Goal: Find specific page/section: Find specific page/section

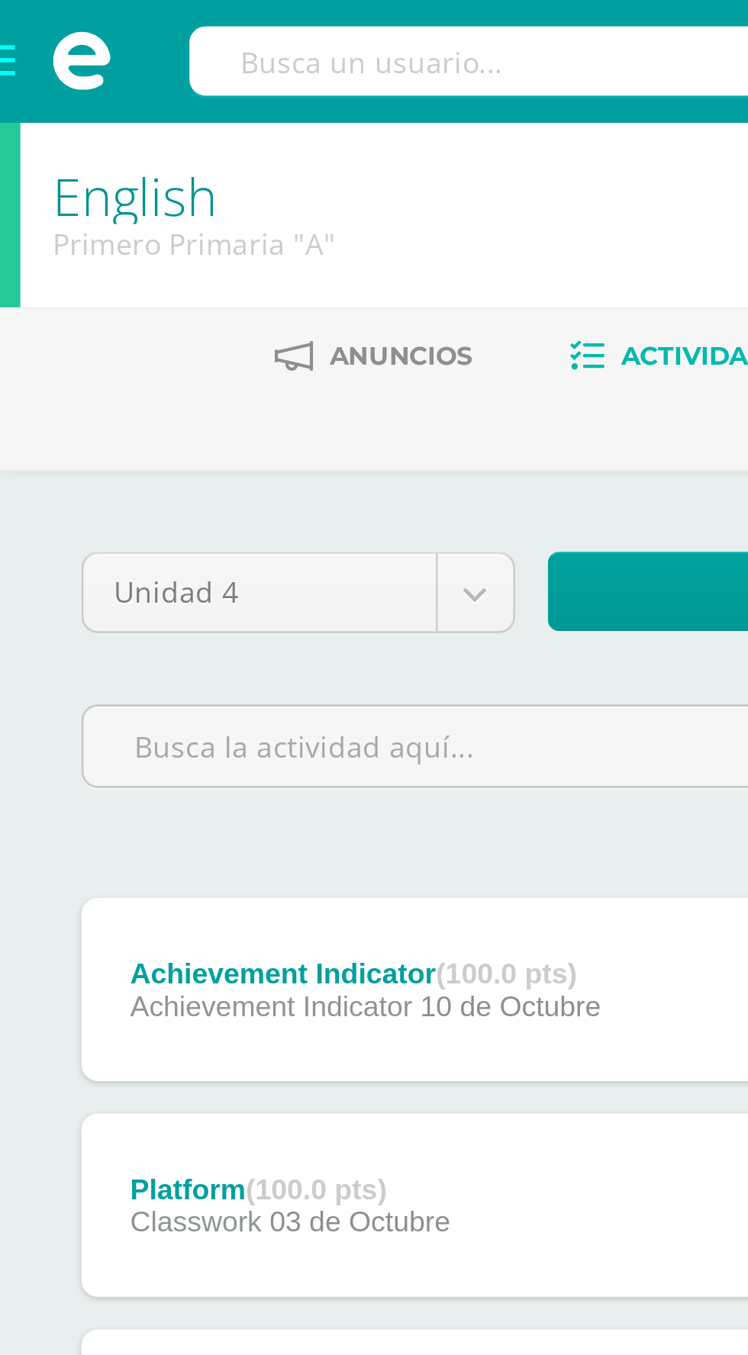
click at [10, 27] on span at bounding box center [30, 23] width 61 height 46
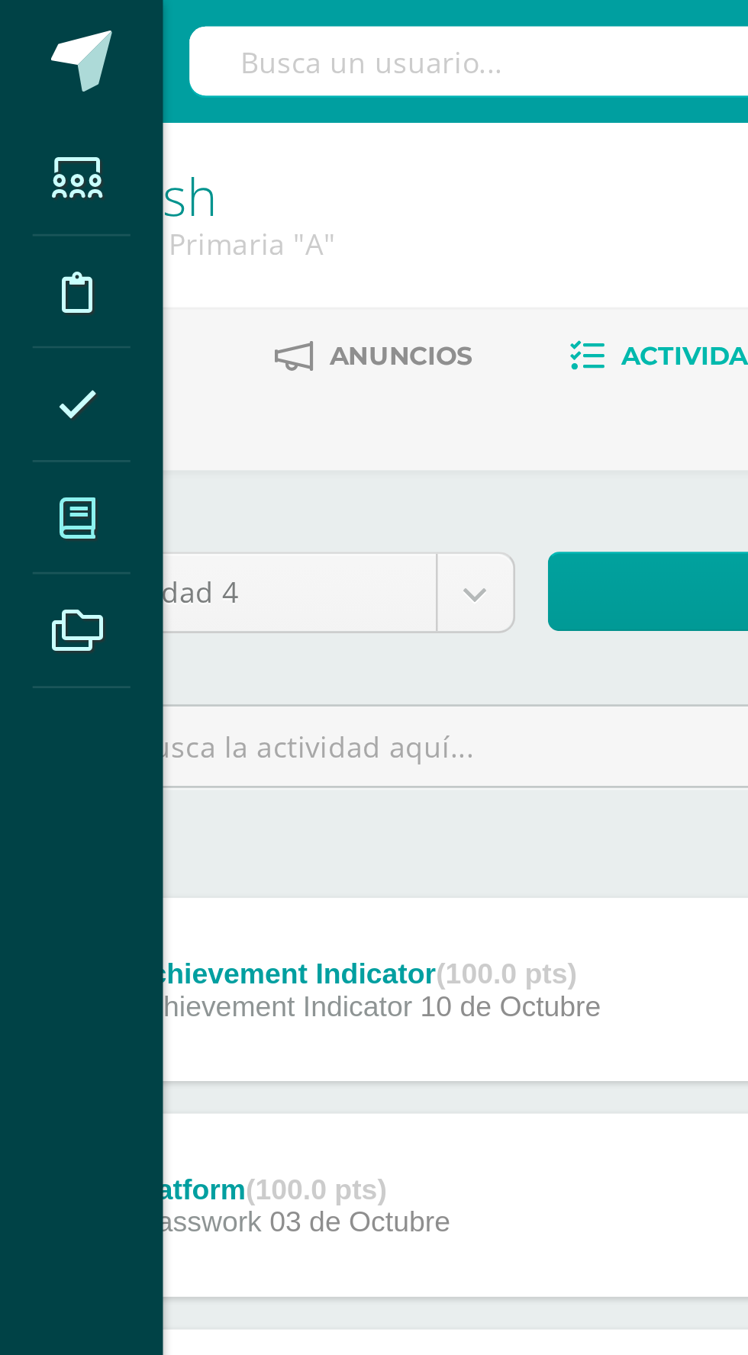
click at [25, 201] on span at bounding box center [29, 194] width 34 height 34
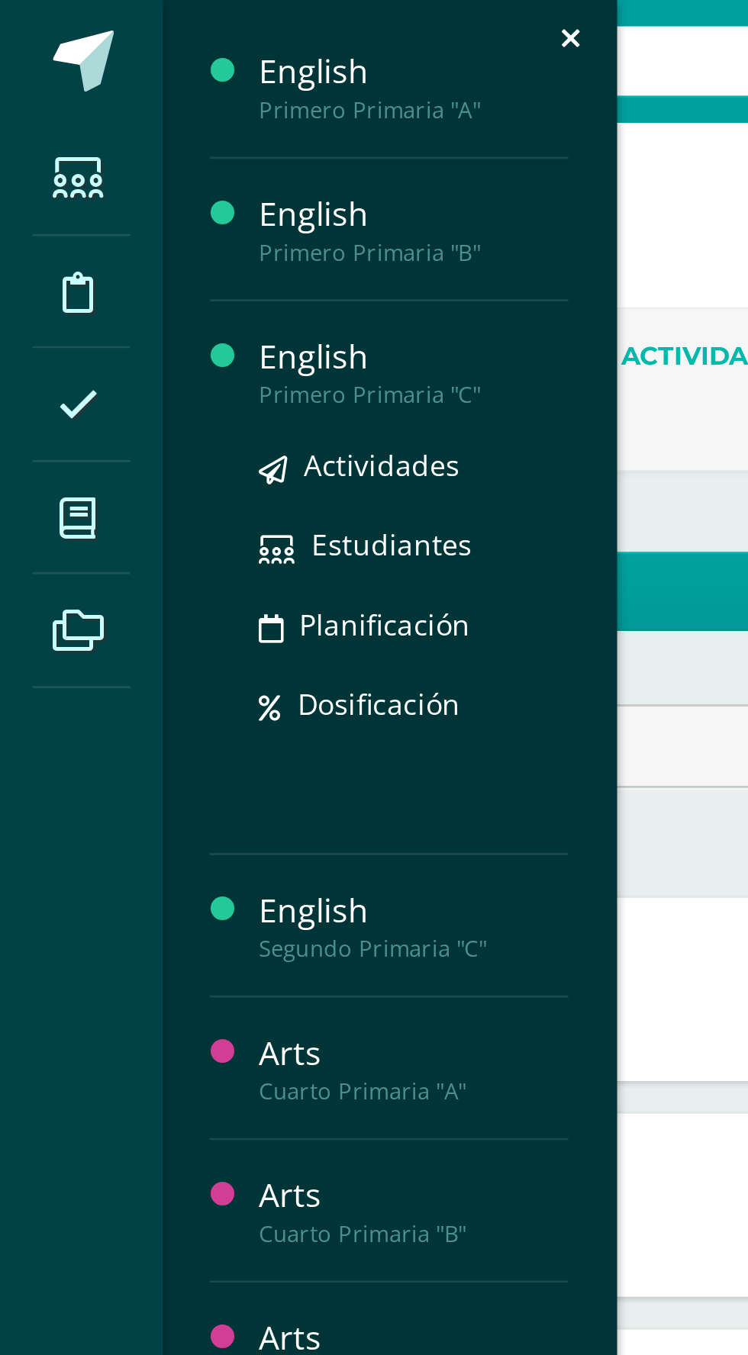
click at [133, 140] on div "English" at bounding box center [155, 134] width 116 height 18
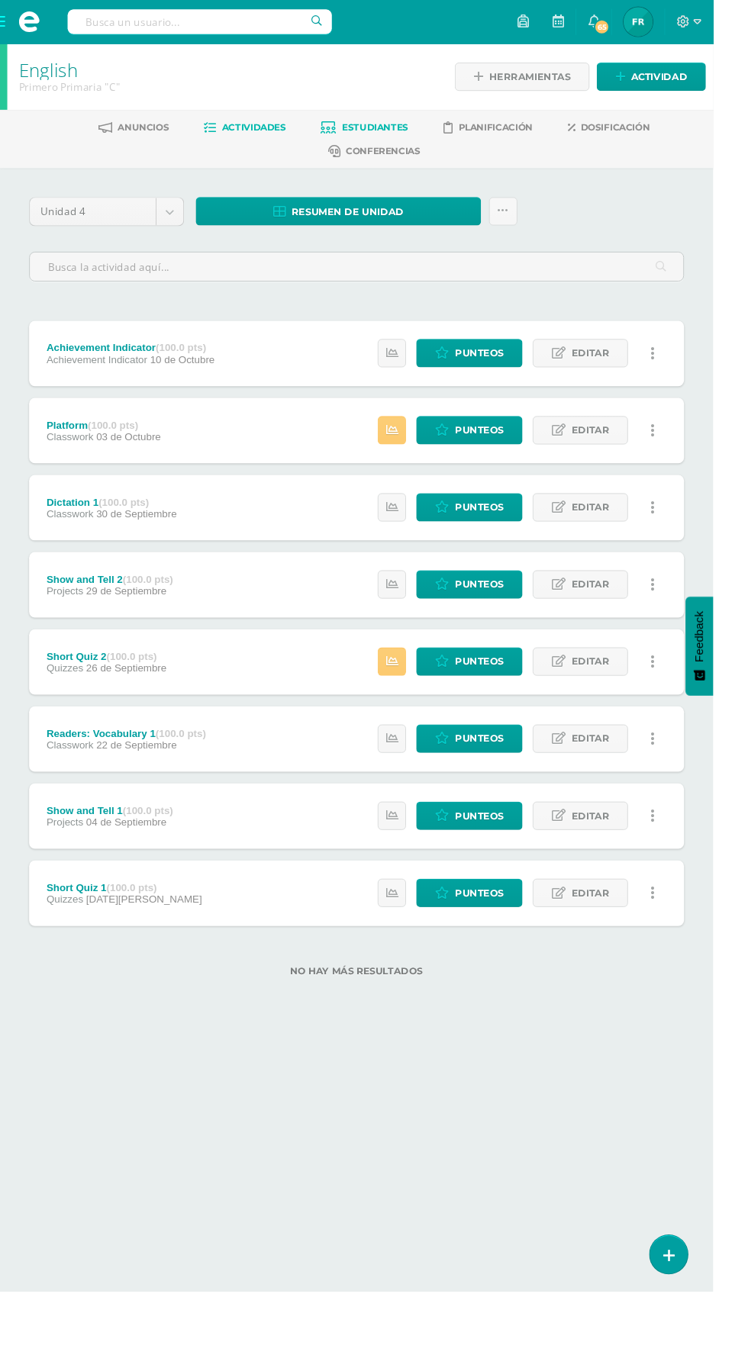
click at [406, 130] on span "Estudiantes" at bounding box center [393, 132] width 69 height 11
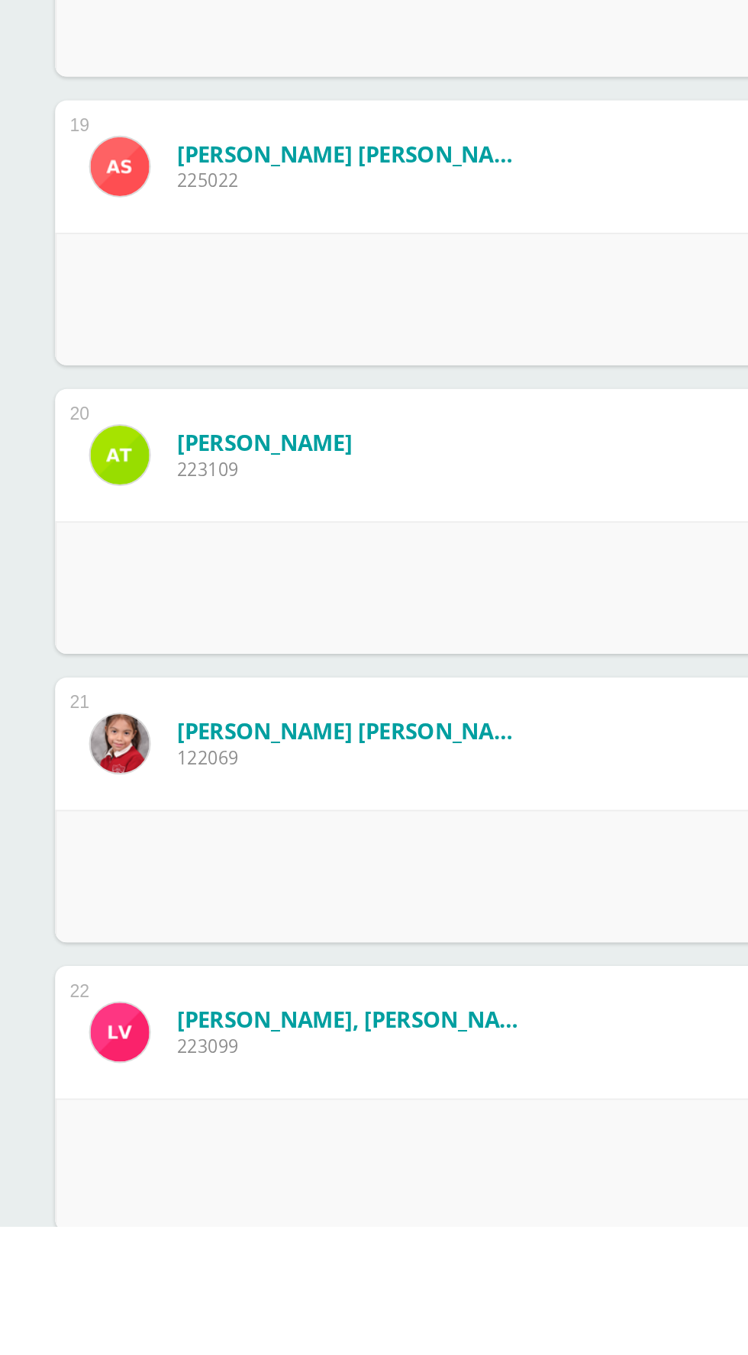
scroll to position [2313, 0]
